Goal: Find specific page/section: Find specific page/section

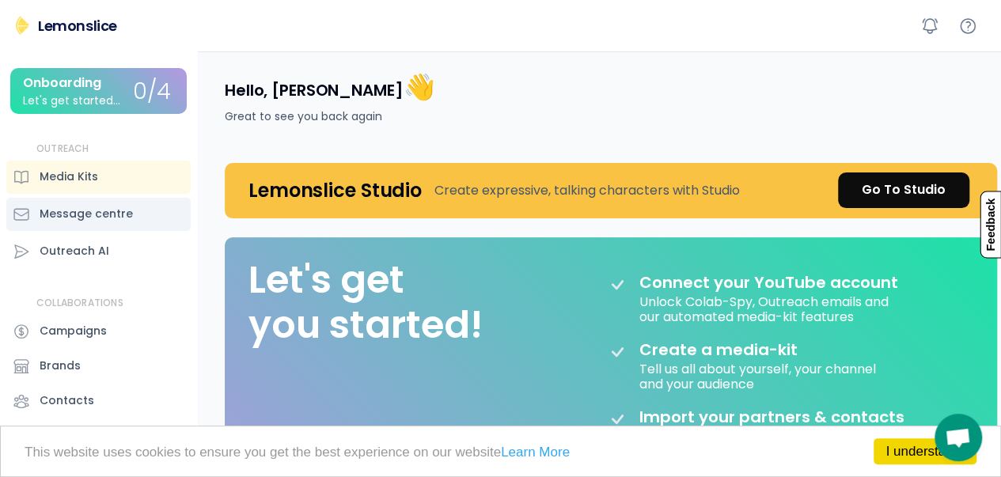
click at [78, 214] on div "Message centre" at bounding box center [86, 214] width 93 height 17
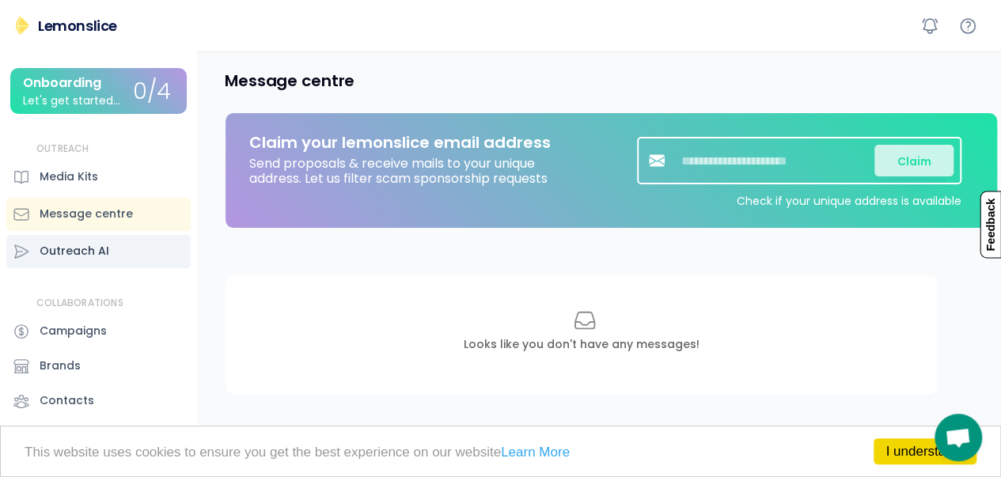
click at [81, 251] on div "Outreach AI" at bounding box center [75, 251] width 70 height 17
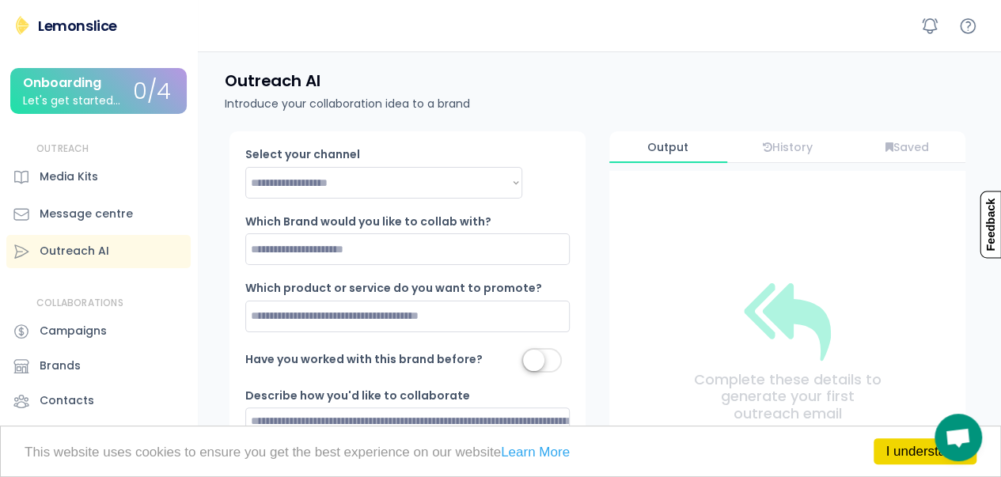
click at [69, 88] on div "Onboarding" at bounding box center [62, 83] width 78 height 14
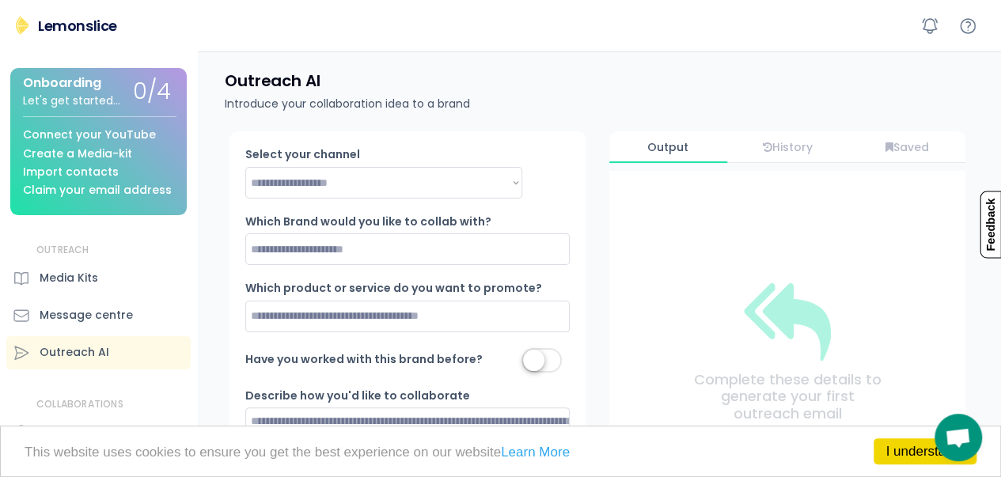
click at [87, 25] on div "Lemonslice" at bounding box center [77, 26] width 79 height 20
click at [25, 25] on img at bounding box center [22, 25] width 19 height 19
click at [118, 262] on div "OUTREACH Media Kits Message centre Outreach AI" at bounding box center [98, 307] width 184 height 126
click at [114, 276] on div "Media Kits" at bounding box center [98, 278] width 184 height 33
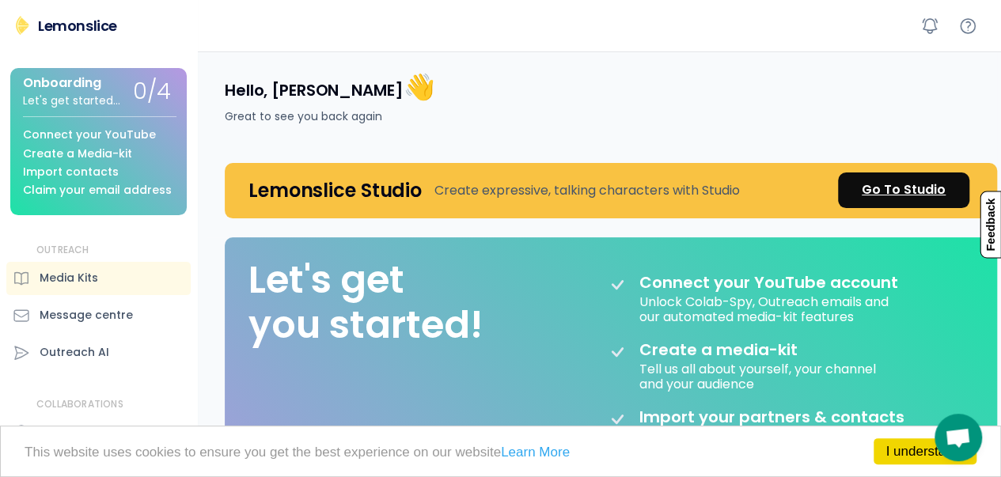
click at [910, 184] on div "Go To Studio" at bounding box center [903, 189] width 84 height 19
